Goal: Task Accomplishment & Management: Use online tool/utility

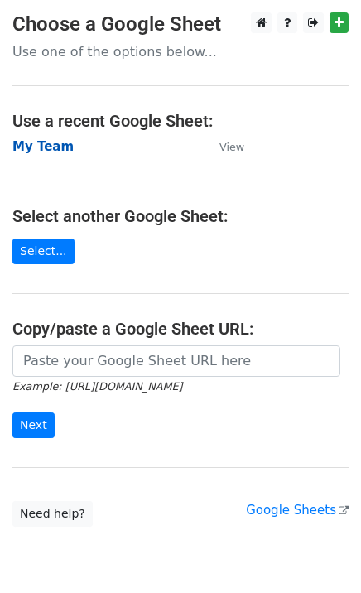
click at [54, 145] on strong "My Team" at bounding box center [42, 146] width 61 height 15
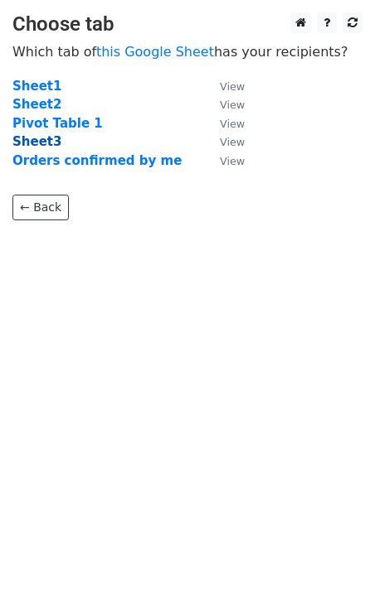
click at [41, 145] on strong "Sheet3" at bounding box center [36, 141] width 49 height 15
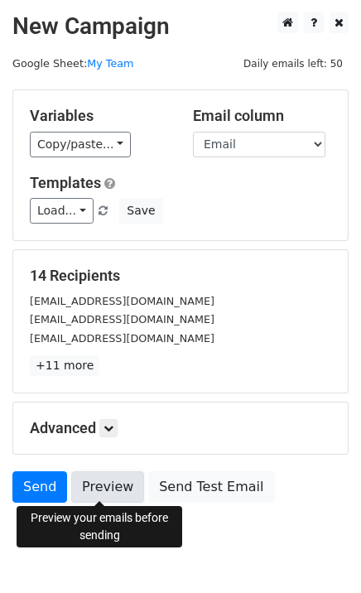
click at [89, 481] on link "Preview" at bounding box center [107, 486] width 73 height 31
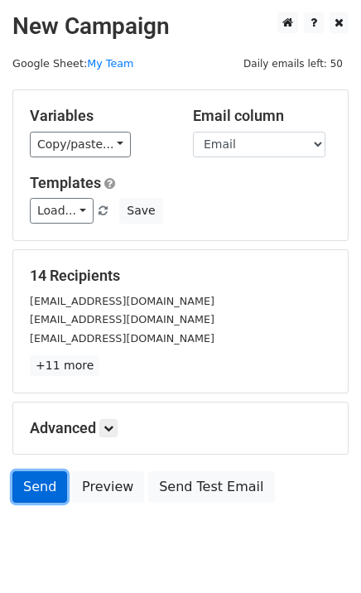
click at [41, 478] on link "Send" at bounding box center [39, 486] width 55 height 31
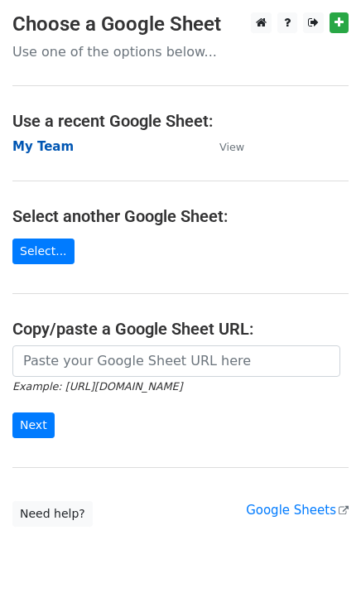
click at [50, 140] on strong "My Team" at bounding box center [42, 146] width 61 height 15
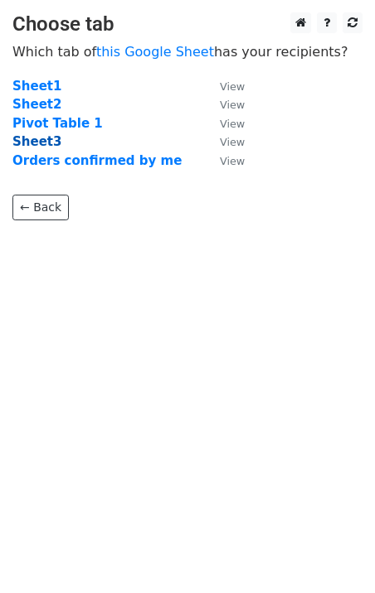
click at [34, 138] on strong "Sheet3" at bounding box center [36, 141] width 49 height 15
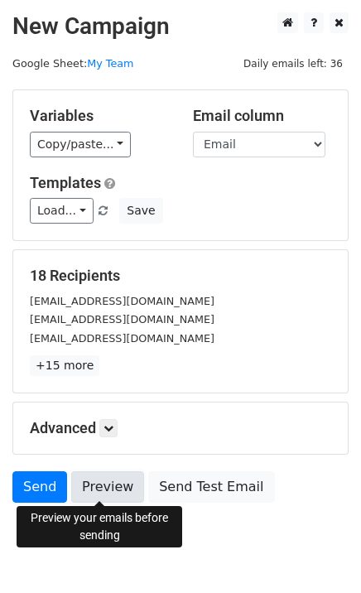
click at [109, 481] on link "Preview" at bounding box center [107, 486] width 73 height 31
click at [111, 488] on link "Preview" at bounding box center [107, 486] width 73 height 31
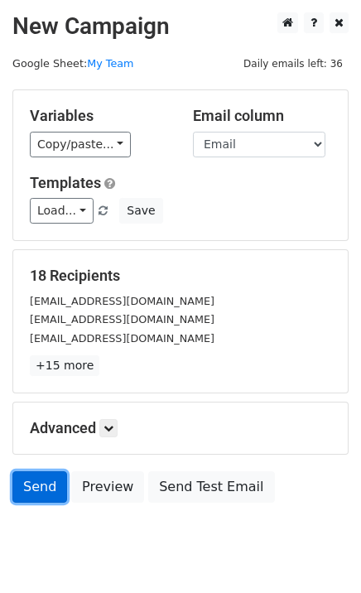
click at [27, 483] on link "Send" at bounding box center [39, 486] width 55 height 31
